Goal: Information Seeking & Learning: Learn about a topic

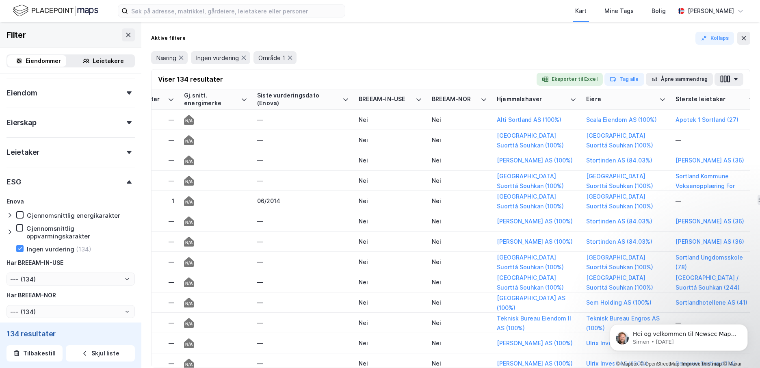
scroll to position [0, 1143]
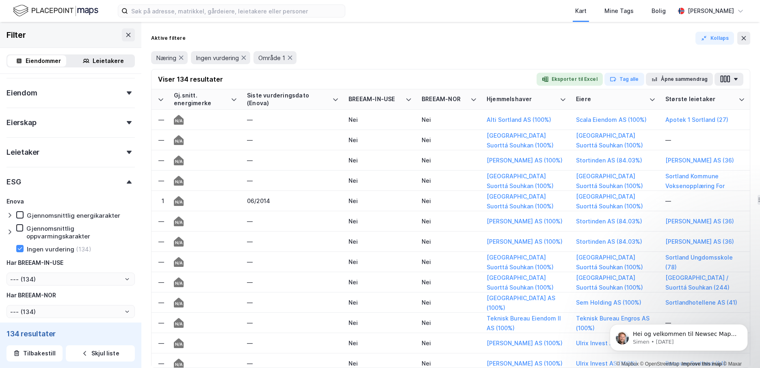
drag, startPoint x: 397, startPoint y: 364, endPoint x: 151, endPoint y: 43, distance: 404.3
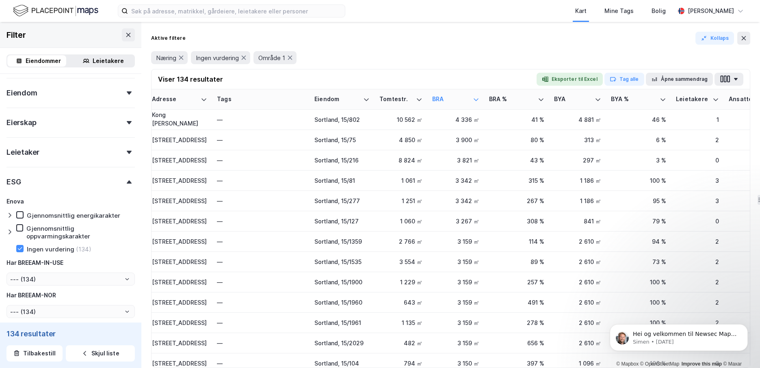
scroll to position [163, 0]
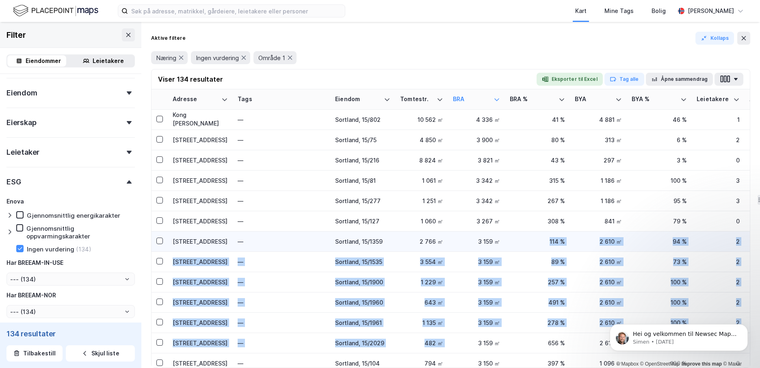
drag, startPoint x: 480, startPoint y: 345, endPoint x: 507, endPoint y: 248, distance: 100.2
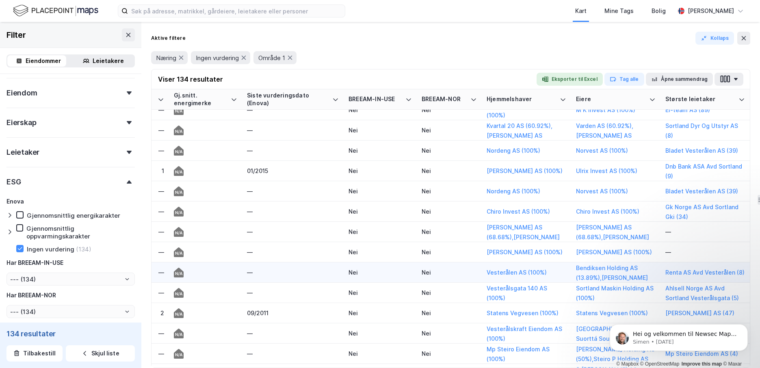
scroll to position [1219, 1143]
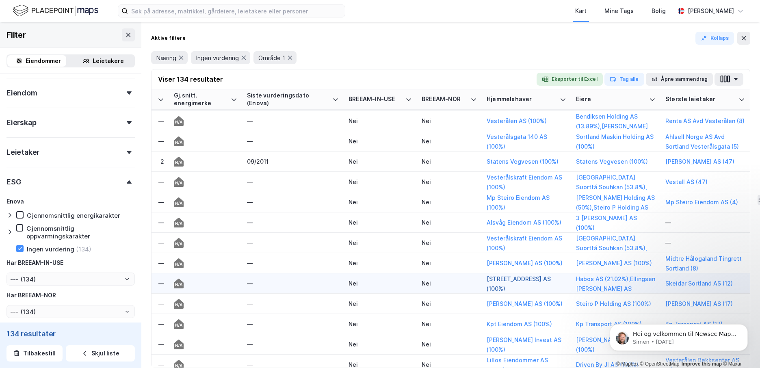
drag, startPoint x: 560, startPoint y: 360, endPoint x: 544, endPoint y: 361, distance: 16.3
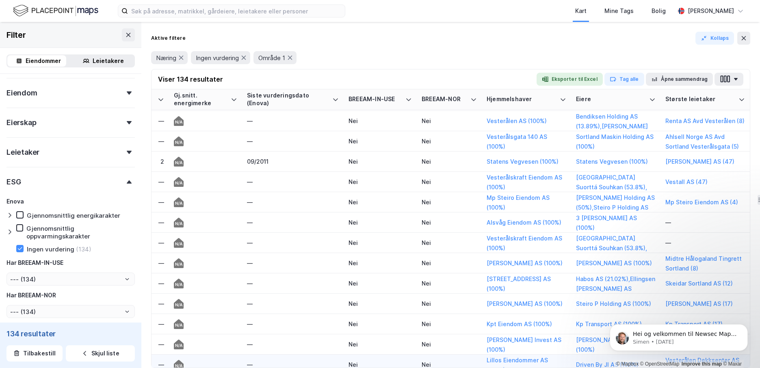
scroll to position [1327, 1143]
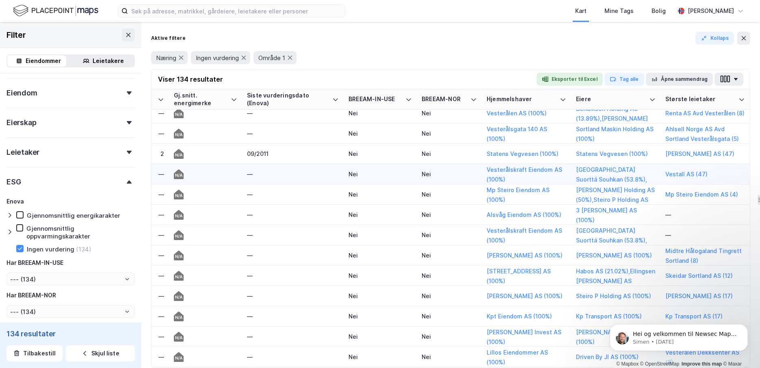
click at [449, 166] on td "Nei" at bounding box center [449, 174] width 65 height 20
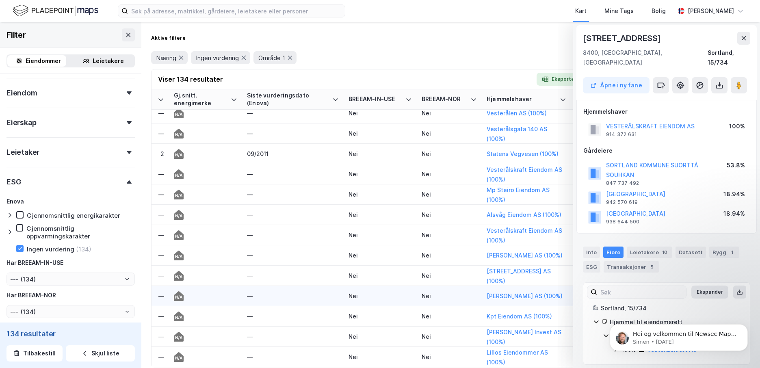
scroll to position [1409, 1143]
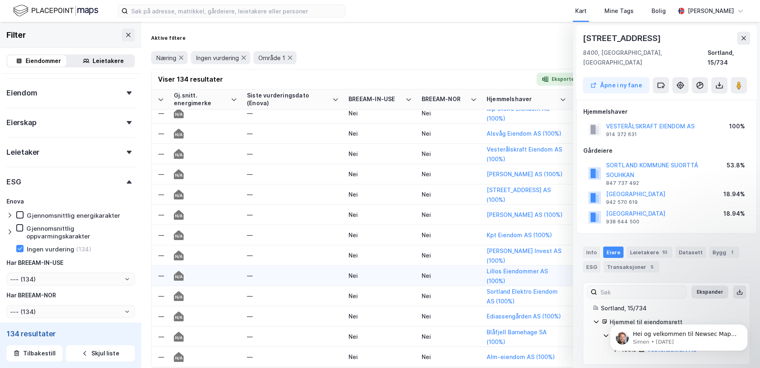
click at [452, 272] on div "Nei" at bounding box center [449, 275] width 55 height 9
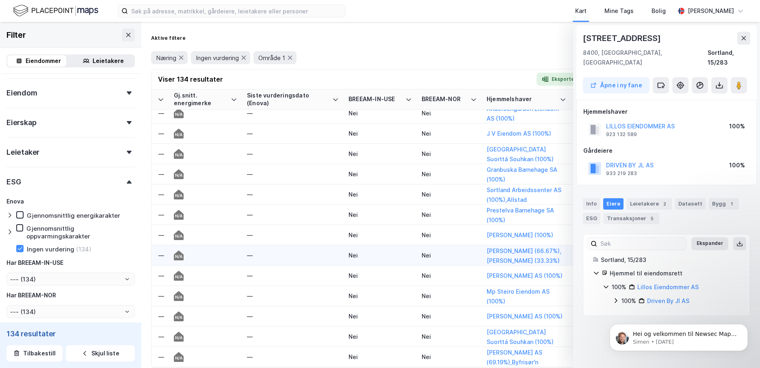
scroll to position [2059, 1143]
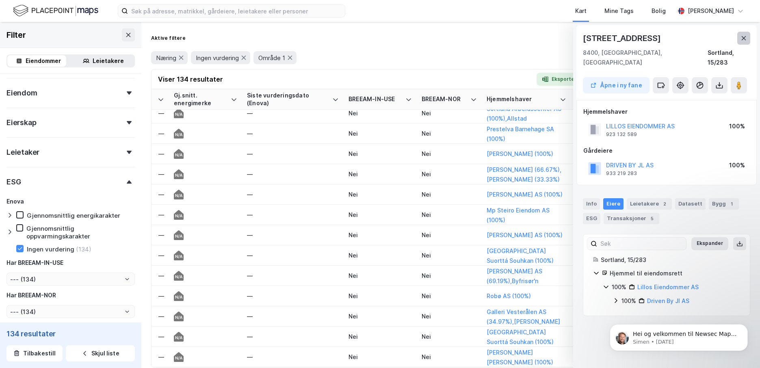
click at [742, 43] on button at bounding box center [744, 38] width 13 height 13
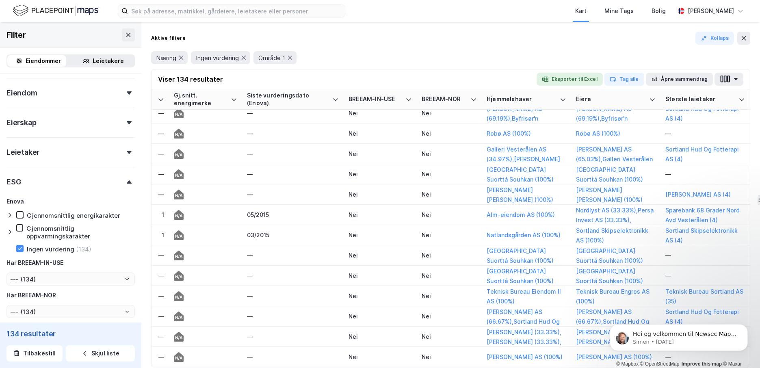
scroll to position [2018, 1143]
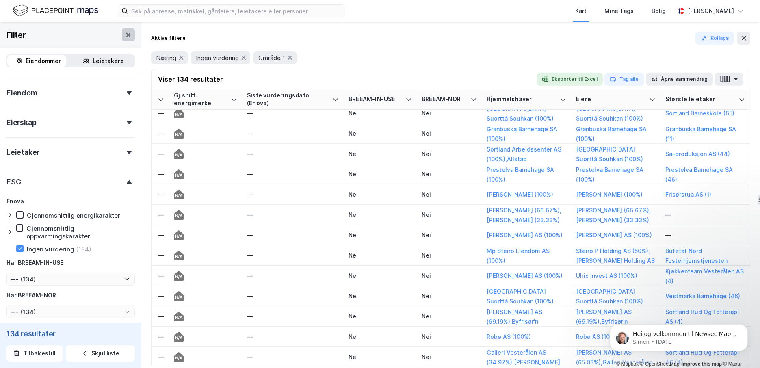
click at [125, 34] on icon at bounding box center [128, 35] width 7 height 7
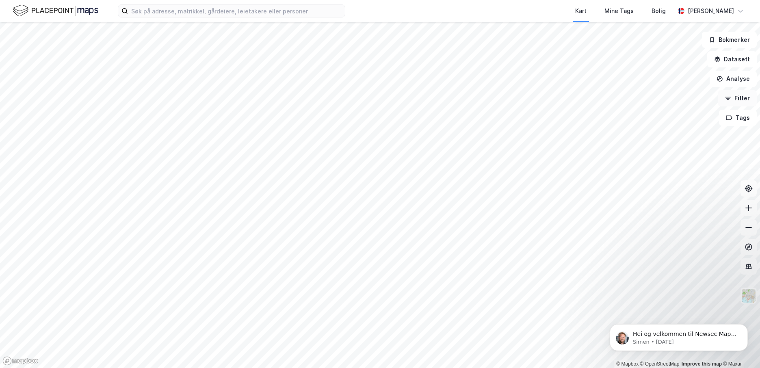
click at [737, 98] on button "Filter" at bounding box center [737, 98] width 39 height 16
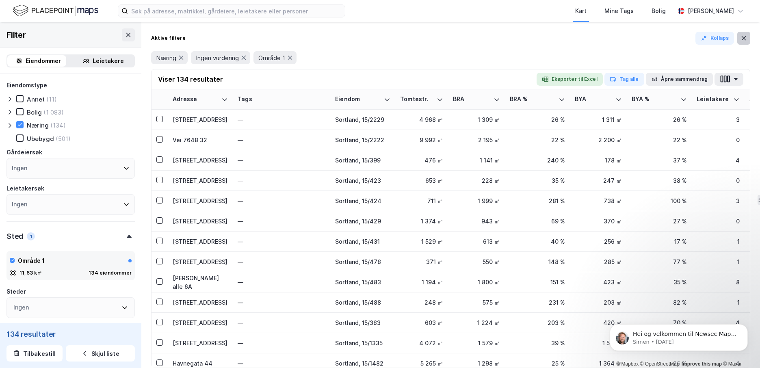
click at [740, 36] on button at bounding box center [744, 38] width 13 height 13
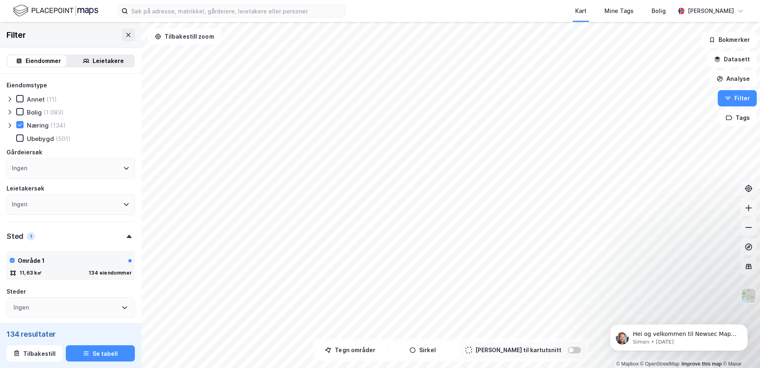
click at [749, 189] on icon at bounding box center [749, 188] width 3 height 3
click at [385, 352] on button "Tegn områder" at bounding box center [350, 350] width 69 height 16
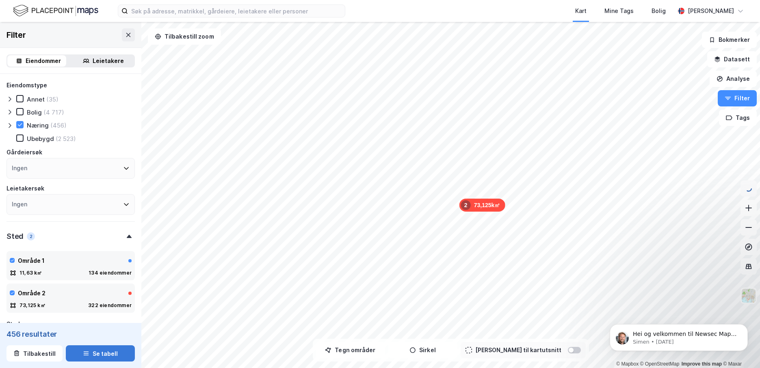
click at [113, 360] on button "Se tabell" at bounding box center [100, 353] width 69 height 16
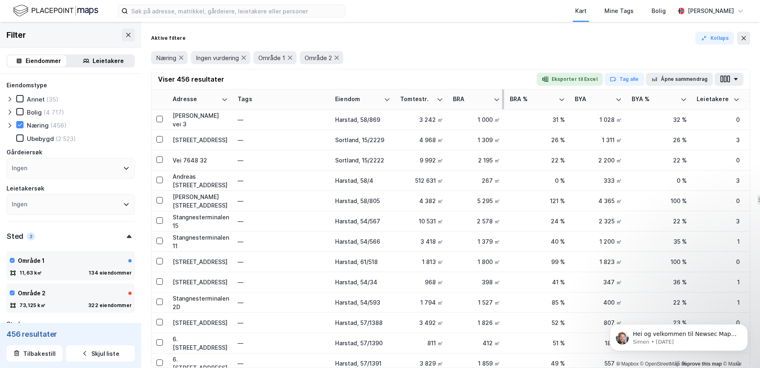
click at [467, 94] on th "BRA" at bounding box center [476, 99] width 57 height 20
click at [497, 100] on icon at bounding box center [497, 99] width 5 height 2
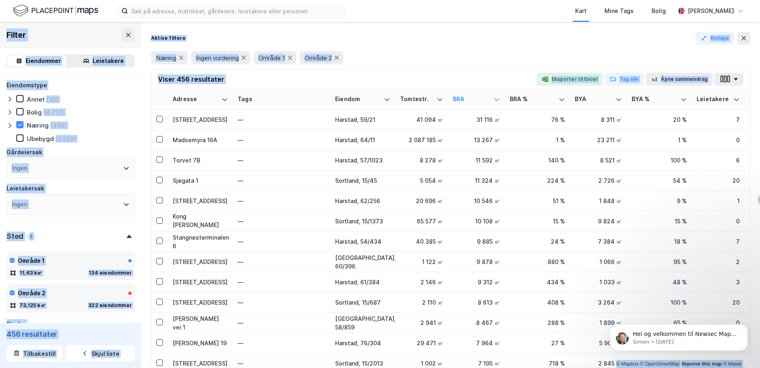
drag, startPoint x: 271, startPoint y: 368, endPoint x: 533, endPoint y: 382, distance: 262.5
click at [533, 368] on html "Kart Mine Tags Bolig [PERSON_NAME] 11,63k㎡ 1 73,125k㎡ 2 © Mapbox © OpenStreetMa…" at bounding box center [380, 184] width 760 height 368
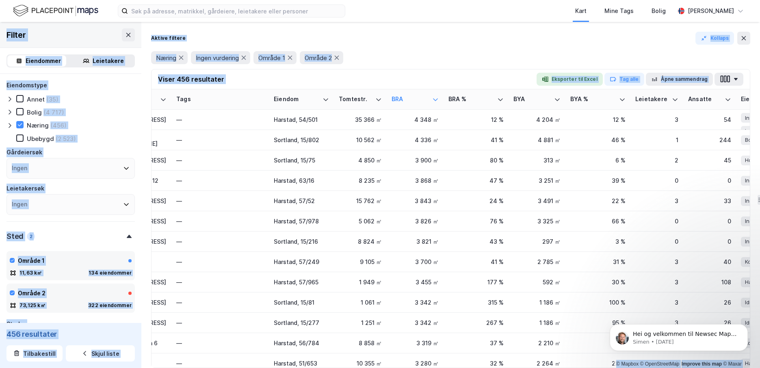
scroll to position [569, 0]
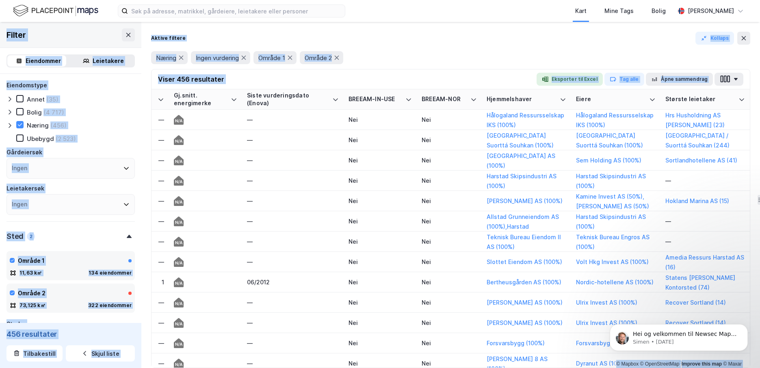
drag, startPoint x: 558, startPoint y: 364, endPoint x: 3, endPoint y: 54, distance: 635.9
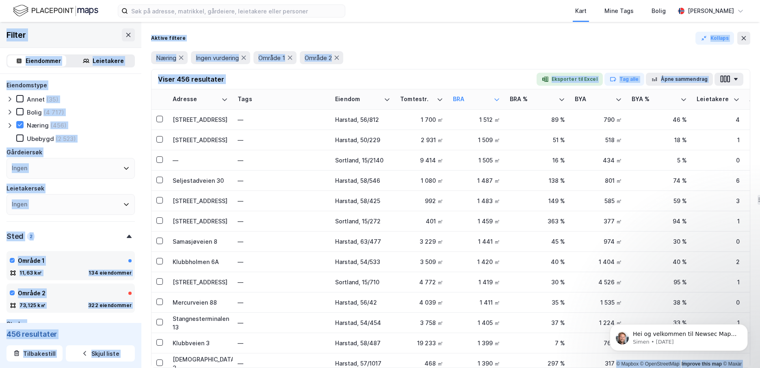
scroll to position [2560, 1143]
